Goal: Information Seeking & Learning: Learn about a topic

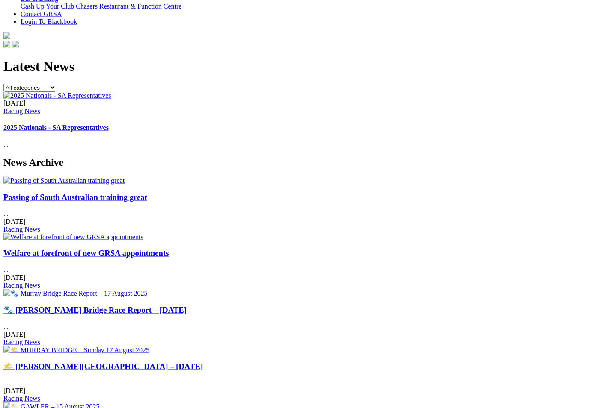
scroll to position [233, 0]
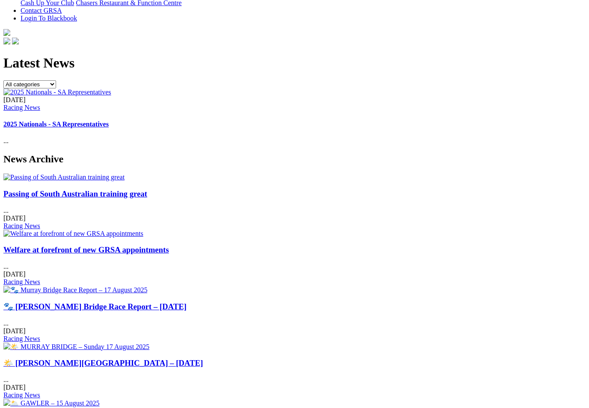
click at [74, 174] on img at bounding box center [63, 178] width 121 height 8
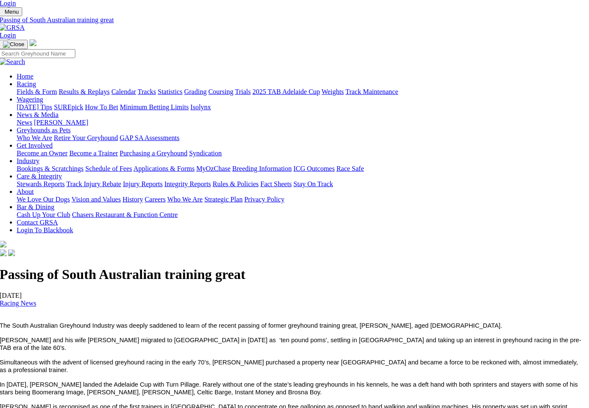
scroll to position [21, 1]
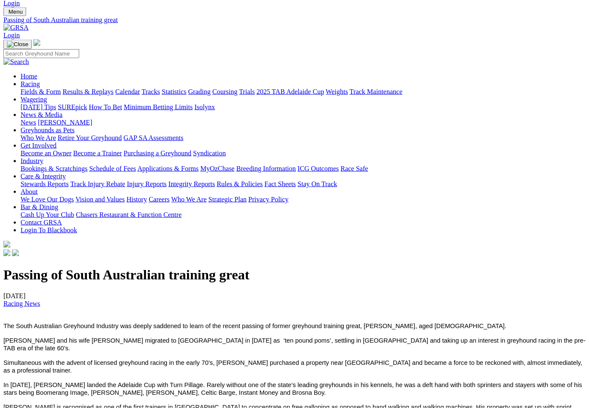
click at [530, 281] on div "Passing of South Australian training great [DATE] Racing News The South Austral…" at bounding box center [294, 387] width 582 height 240
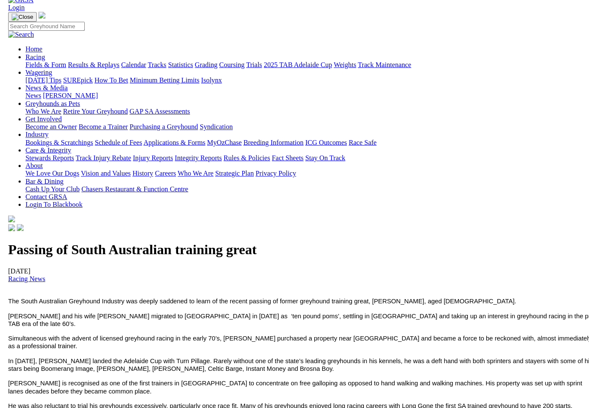
scroll to position [48, 0]
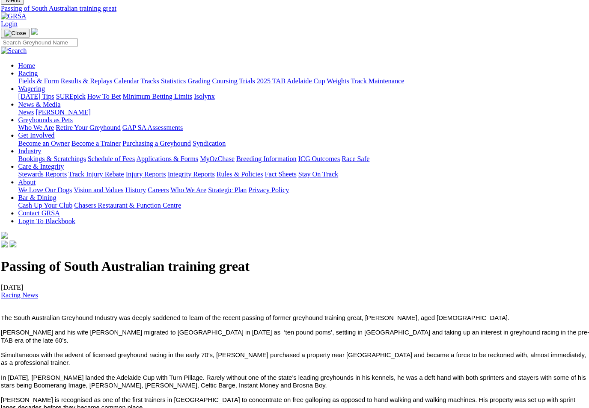
scroll to position [32, 0]
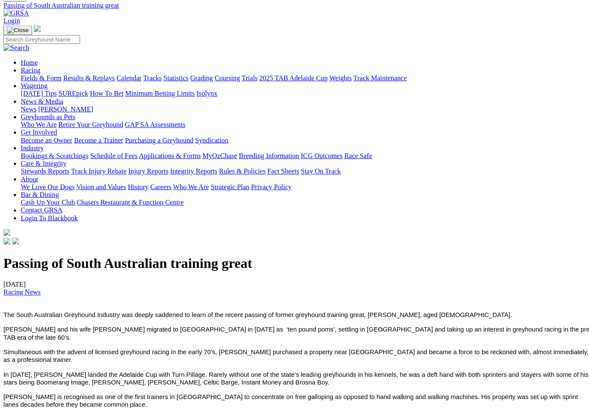
click at [36, 107] on link "News" at bounding box center [28, 110] width 15 height 7
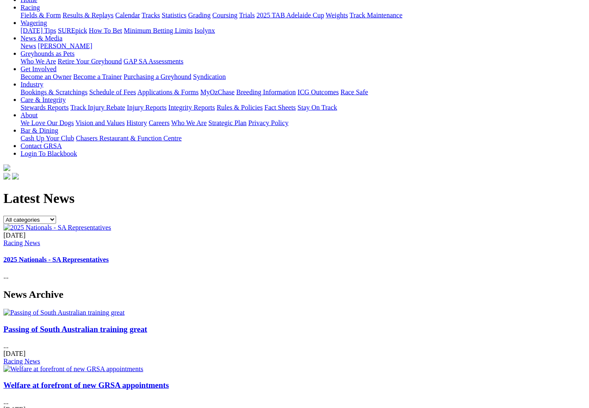
scroll to position [98, 0]
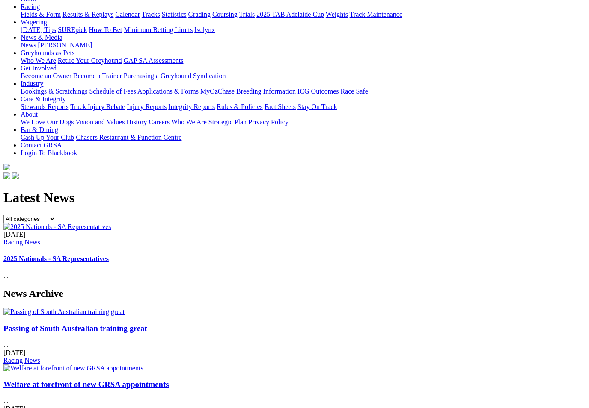
click at [143, 365] on img at bounding box center [73, 369] width 140 height 8
